Goal: Obtain resource: Obtain resource

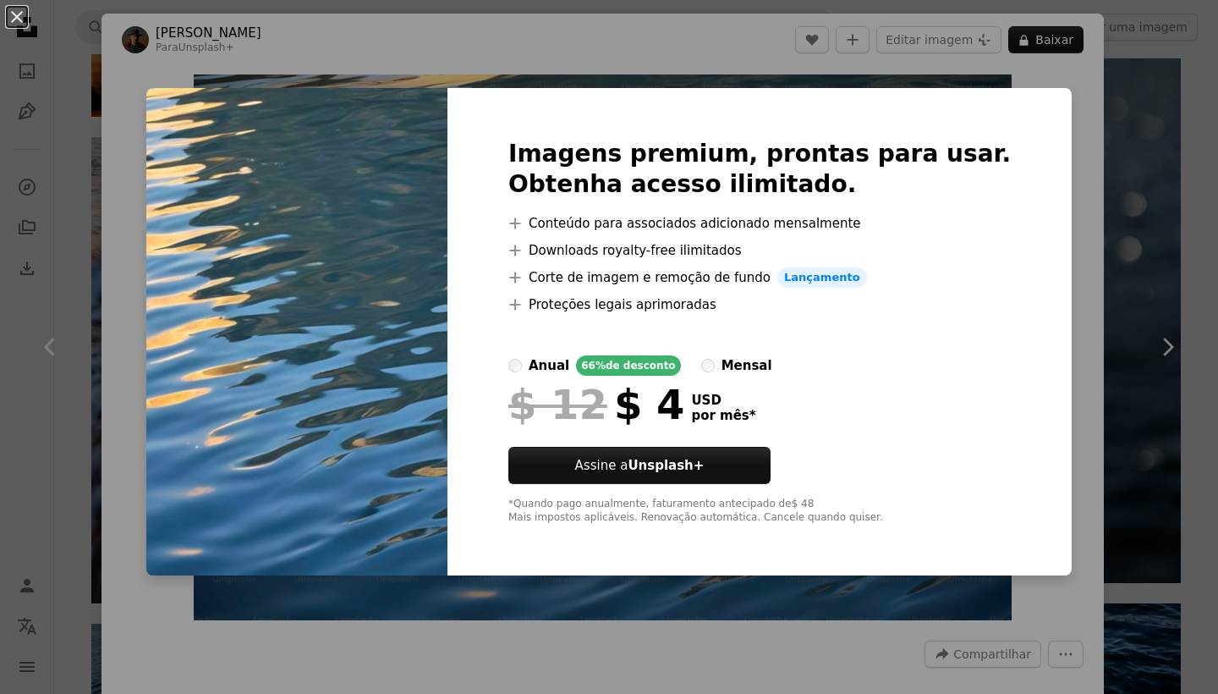
scroll to position [2492, 0]
click at [1052, 179] on div "An X shape Imagens premium, prontas para usar. Obtenha acesso ilimitado. A plus…" at bounding box center [609, 347] width 1218 height 694
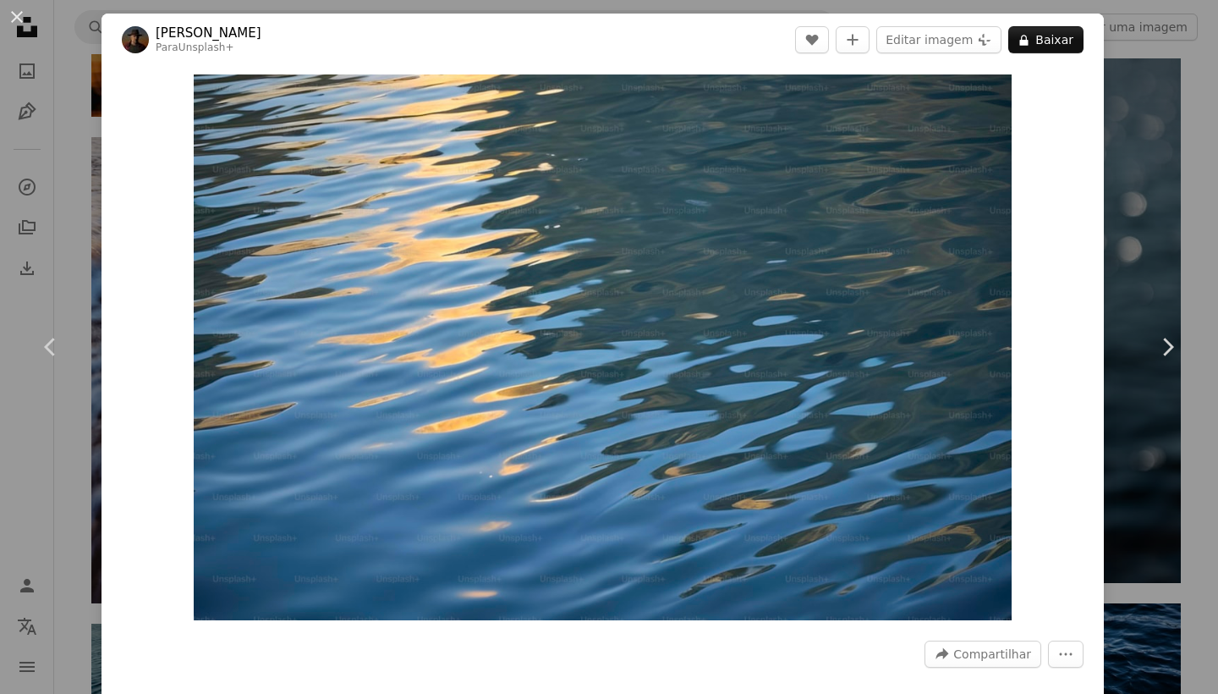
click at [1042, 19] on header "[PERSON_NAME] Para Unsplash+ A heart A plus sign Editar imagem Plus sign for Un…" at bounding box center [603, 40] width 1002 height 52
click at [1043, 25] on header "[PERSON_NAME] Para Unsplash+ A heart A plus sign Editar imagem Plus sign for Un…" at bounding box center [603, 40] width 1002 height 52
click at [1046, 31] on button "A lock Baixar" at bounding box center [1045, 39] width 75 height 27
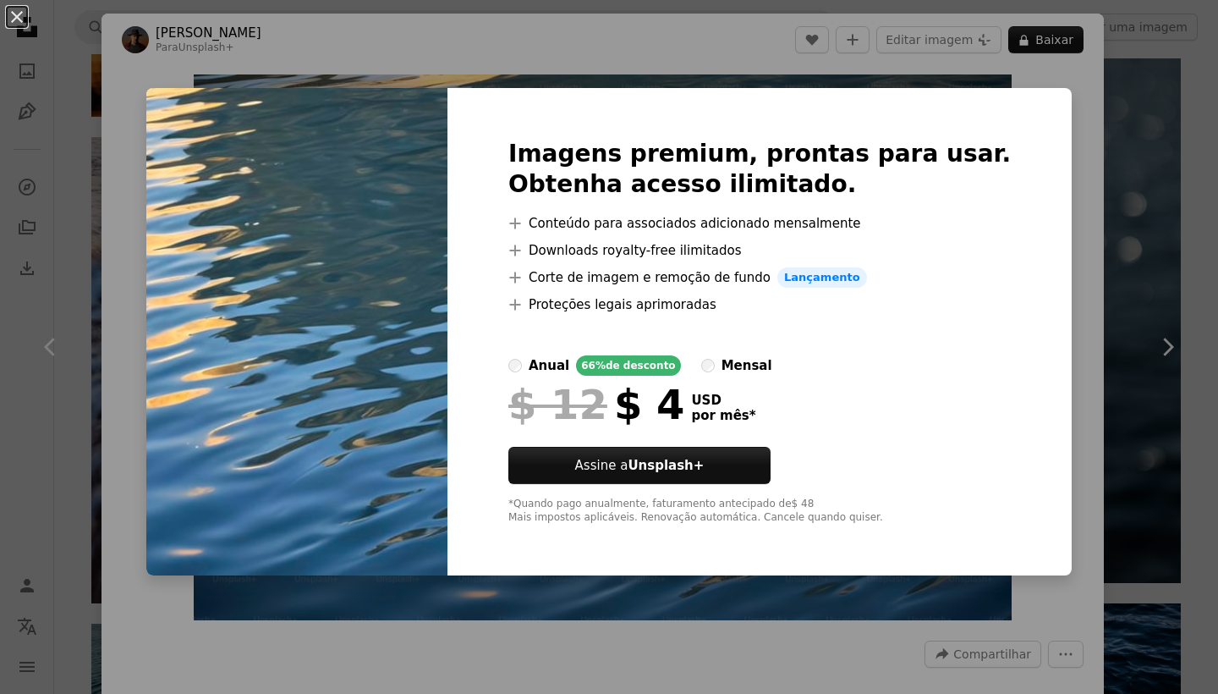
click at [1051, 162] on div "An X shape Imagens premium, prontas para usar. Obtenha acesso ilimitado. A plus…" at bounding box center [609, 347] width 1218 height 694
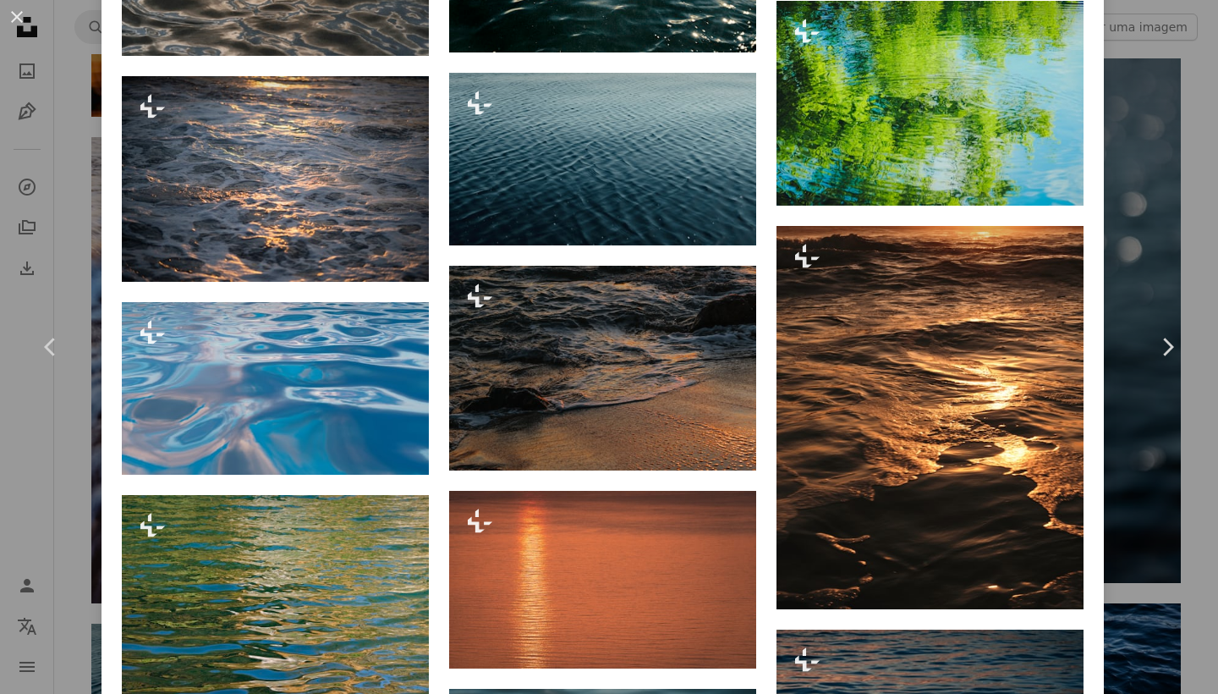
scroll to position [3754, 0]
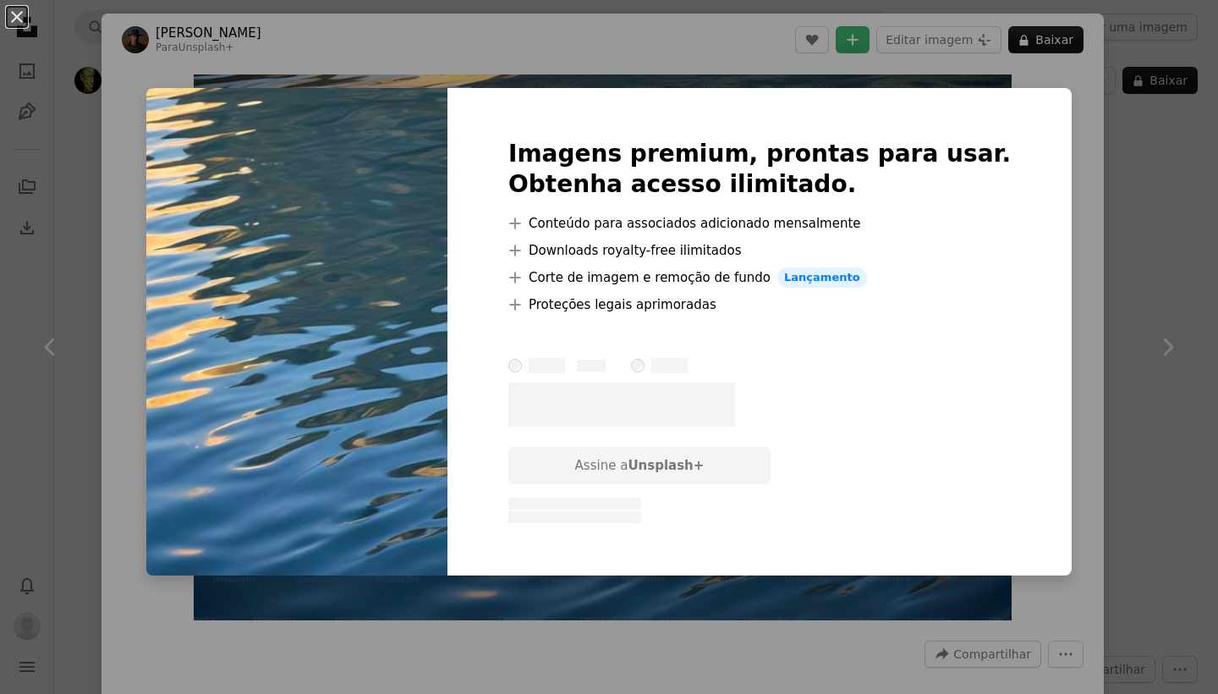
scroll to position [745, 0]
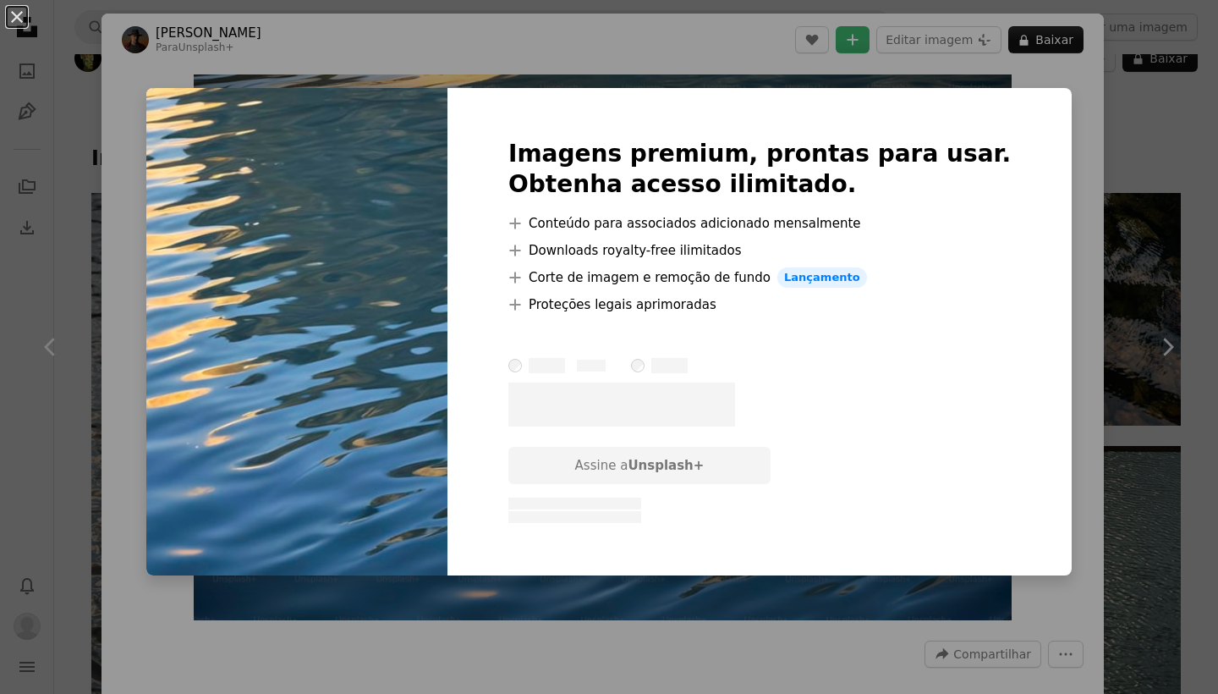
click at [1020, 181] on div "Imagens premium, prontas para usar. Obtenha acesso ilimitado. A plus sign Conte…" at bounding box center [760, 331] width 624 height 487
click at [1040, 147] on div "An X shape Imagens premium, prontas para usar. Obtenha acesso ilimitado. A plus…" at bounding box center [609, 347] width 1218 height 694
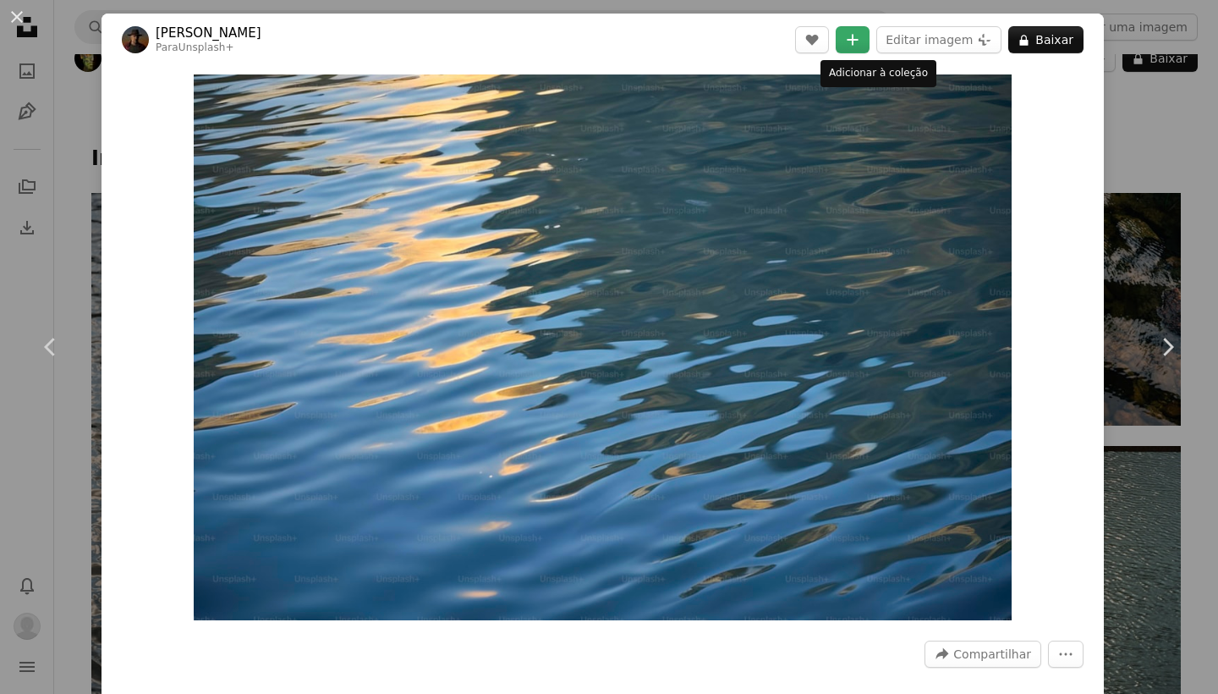
click at [859, 40] on icon "Adicionar à coleção" at bounding box center [853, 39] width 11 height 11
